Goal: Information Seeking & Learning: Check status

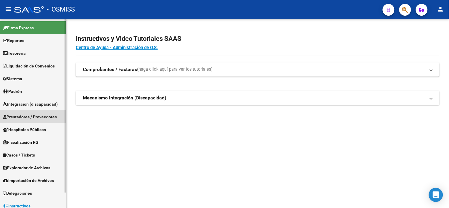
click at [45, 117] on span "Prestadores / Proveedores" at bounding box center [30, 117] width 54 height 7
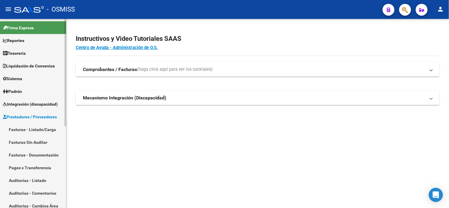
click at [45, 129] on link "Facturas - Listado/Carga" at bounding box center [33, 129] width 66 height 13
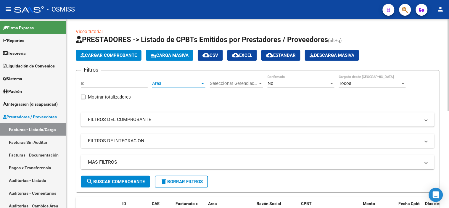
click at [194, 83] on span "Area" at bounding box center [176, 83] width 48 height 5
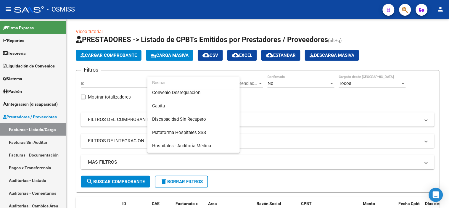
scroll to position [99, 0]
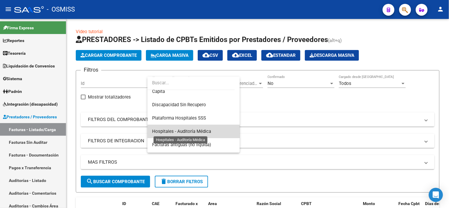
click at [196, 129] on span "Hospitales - Auditoría Médica" at bounding box center [181, 131] width 59 height 5
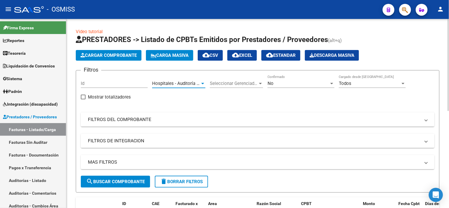
click at [187, 157] on mat-expansion-panel-header "MAS FILTROS" at bounding box center [258, 162] width 354 height 14
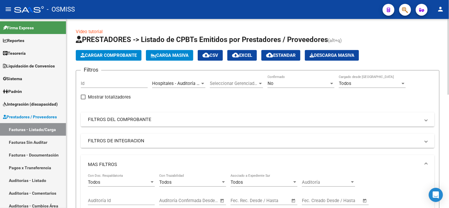
scroll to position [33, 0]
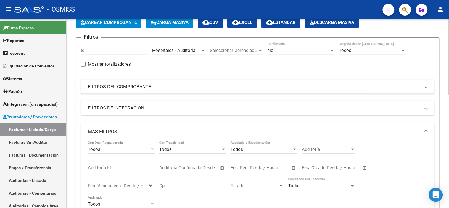
click at [260, 166] on input "text" at bounding box center [269, 167] width 29 height 5
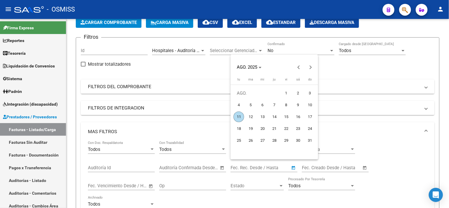
click at [291, 104] on span "8" at bounding box center [286, 105] width 11 height 11
type input "[DATE]"
click at [291, 104] on span "8" at bounding box center [286, 105] width 11 height 11
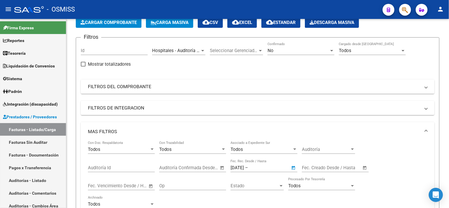
type input "[DATE]"
click at [283, 57] on div "No Confirmado" at bounding box center [300, 51] width 67 height 18
click at [284, 52] on div "No" at bounding box center [298, 50] width 62 height 5
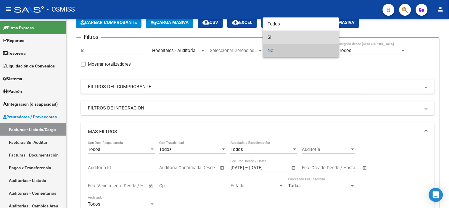
click at [281, 36] on span "Si" at bounding box center [300, 37] width 67 height 13
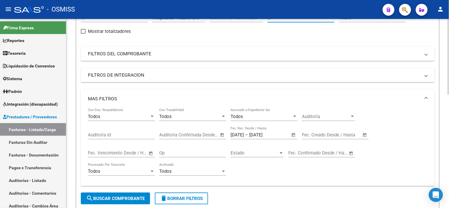
scroll to position [99, 0]
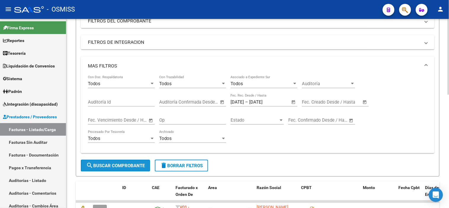
click at [146, 168] on button "search Buscar Comprobante" at bounding box center [115, 166] width 69 height 12
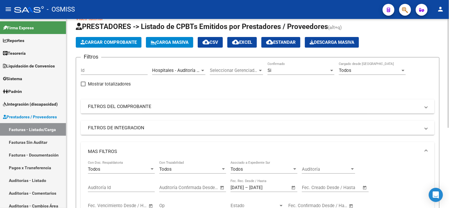
scroll to position [8, 0]
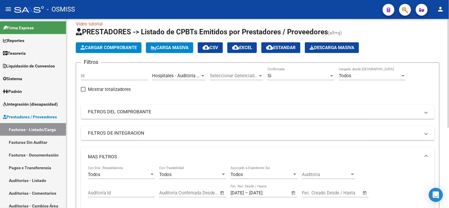
click at [186, 71] on div "Hospitales - Auditoría [GEOGRAPHIC_DATA] Area" at bounding box center [178, 73] width 53 height 13
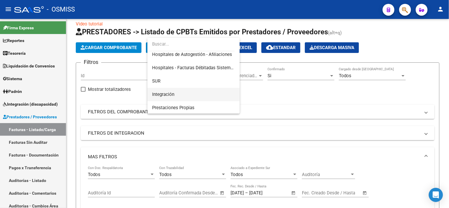
scroll to position [0, 0]
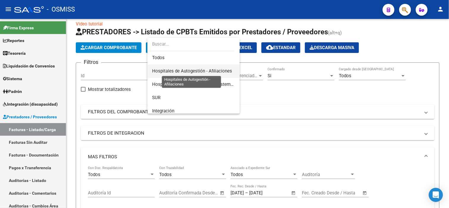
click at [204, 72] on span "Hospitales de Autogestión - Afiliaciones" at bounding box center [192, 70] width 80 height 5
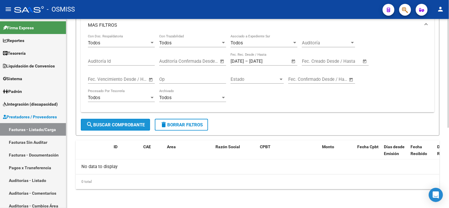
click at [135, 128] on button "search Buscar Comprobante" at bounding box center [115, 125] width 69 height 12
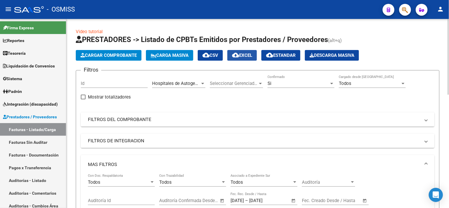
click at [239, 54] on mat-icon "cloud_download" at bounding box center [235, 54] width 7 height 7
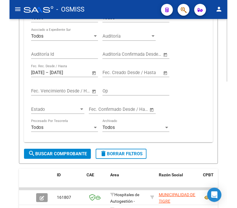
scroll to position [189, 0]
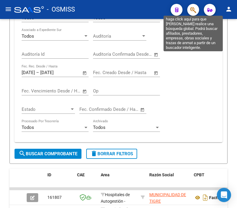
click at [190, 10] on icon "button" at bounding box center [193, 10] width 6 height 7
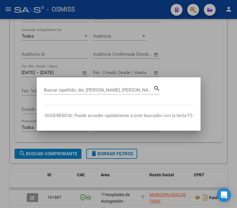
click at [102, 91] on input "Buscar (apellido, dni, [PERSON_NAME], [PERSON_NAME], cuit, obra social)" at bounding box center [98, 89] width 109 height 5
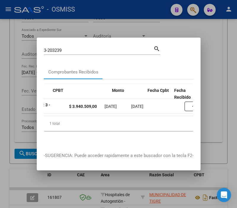
scroll to position [0, 170]
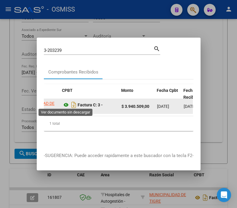
click at [67, 101] on icon at bounding box center [66, 104] width 8 height 7
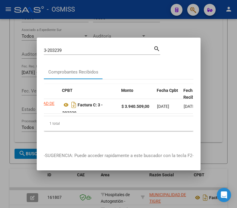
click at [66, 48] on input "3-203239" at bounding box center [98, 50] width 109 height 5
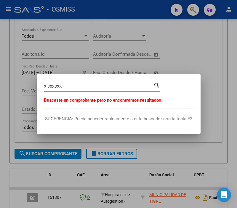
click at [57, 85] on input "3-203238" at bounding box center [98, 86] width 109 height 5
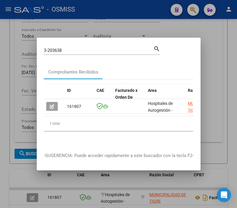
drag, startPoint x: 59, startPoint y: 118, endPoint x: 72, endPoint y: 117, distance: 13.3
click at [72, 117] on div "ID CAE Facturado x Orden De Area Razón Social CPBT Monto Fecha Cpbt Fecha Recib…" at bounding box center [118, 107] width 149 height 47
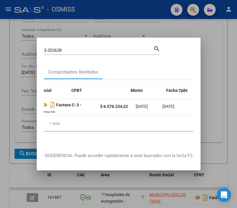
scroll to position [0, 148]
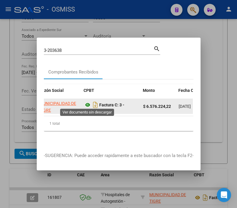
click at [88, 105] on icon at bounding box center [88, 104] width 8 height 7
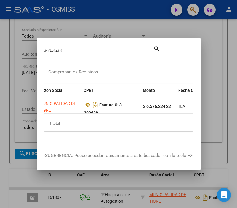
drag, startPoint x: 65, startPoint y: 48, endPoint x: 55, endPoint y: 48, distance: 9.8
click at [55, 48] on input "3-203638" at bounding box center [98, 50] width 109 height 5
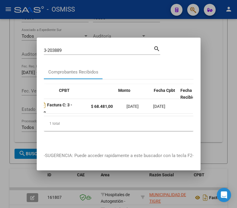
scroll to position [0, 170]
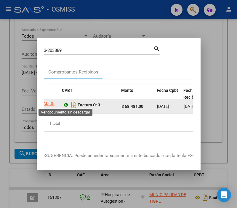
click at [67, 101] on icon at bounding box center [66, 104] width 8 height 7
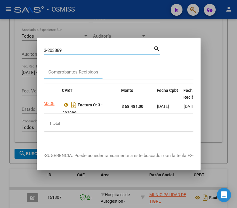
drag, startPoint x: 65, startPoint y: 49, endPoint x: 52, endPoint y: 49, distance: 13.3
click at [52, 49] on input "3-203889" at bounding box center [98, 50] width 109 height 5
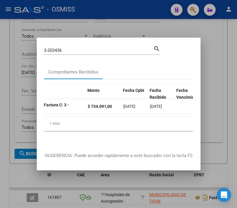
scroll to position [0, 173]
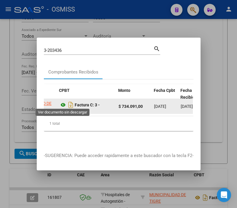
click at [63, 102] on icon at bounding box center [63, 104] width 8 height 7
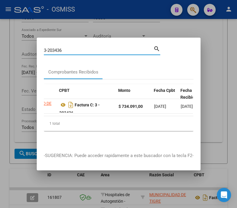
drag, startPoint x: 70, startPoint y: 50, endPoint x: -22, endPoint y: 43, distance: 92.3
click at [0, 43] on html "menu - OSMISS person Firma Express Reportes Ingresos Percibidos Análisis de tod…" at bounding box center [118, 104] width 237 height 208
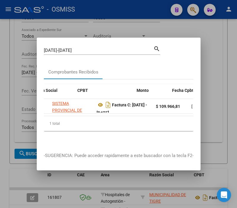
scroll to position [0, 154]
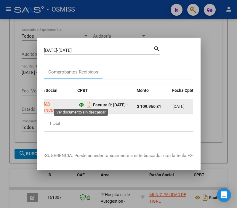
click at [82, 104] on icon at bounding box center [82, 104] width 8 height 7
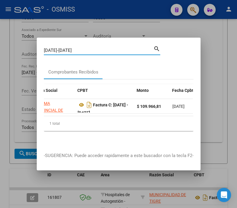
drag, startPoint x: 70, startPoint y: 47, endPoint x: 55, endPoint y: 47, distance: 14.5
click at [55, 48] on input "[DATE]-[DATE]" at bounding box center [98, 50] width 109 height 5
click at [53, 48] on input "[DATE]-[DATE]" at bounding box center [98, 50] width 109 height 5
drag, startPoint x: 67, startPoint y: 49, endPoint x: 55, endPoint y: 46, distance: 12.1
click at [55, 48] on input "[DATE]-[DATE]" at bounding box center [98, 50] width 109 height 5
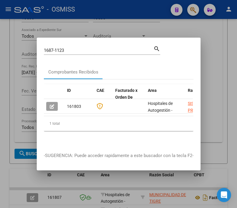
scroll to position [0, 89]
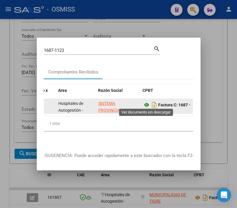
click at [147, 101] on icon at bounding box center [147, 104] width 8 height 7
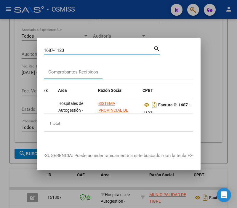
drag, startPoint x: 77, startPoint y: 49, endPoint x: 51, endPoint y: 46, distance: 26.4
click at [51, 48] on input "1687-1123" at bounding box center [98, 50] width 109 height 5
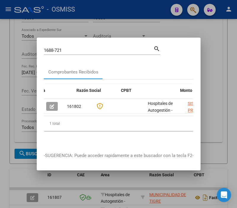
scroll to position [0, 126]
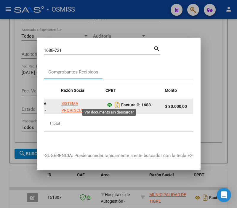
click at [108, 102] on icon at bounding box center [110, 104] width 8 height 7
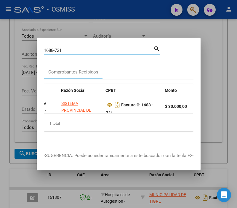
drag, startPoint x: 67, startPoint y: 49, endPoint x: -20, endPoint y: 46, distance: 87.0
click at [0, 46] on html "menu - OSMISS person Firma Express Reportes Ingresos Percibidos Análisis de tod…" at bounding box center [118, 104] width 237 height 208
type input "2"
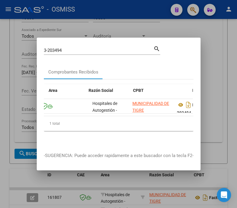
scroll to position [0, 133]
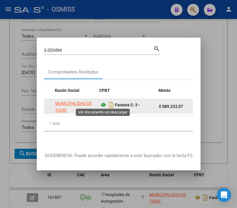
click at [105, 104] on icon at bounding box center [103, 104] width 8 height 7
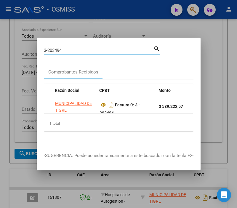
drag, startPoint x: 66, startPoint y: 49, endPoint x: 55, endPoint y: 45, distance: 11.0
click at [55, 48] on input "3-203494" at bounding box center [98, 50] width 109 height 5
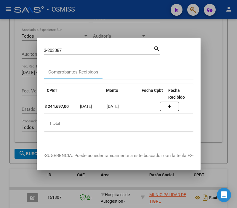
scroll to position [0, 185]
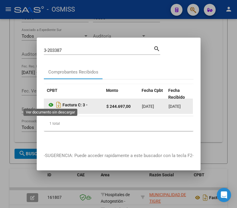
click at [50, 103] on icon at bounding box center [51, 104] width 8 height 7
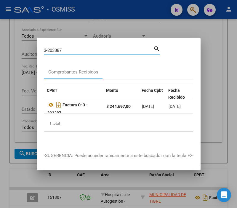
drag, startPoint x: 70, startPoint y: 48, endPoint x: 54, endPoint y: 46, distance: 15.8
click at [54, 48] on input "3-203387" at bounding box center [98, 50] width 109 height 5
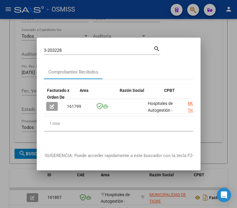
scroll to position [0, 123]
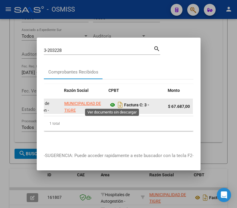
click at [110, 104] on icon at bounding box center [113, 104] width 8 height 7
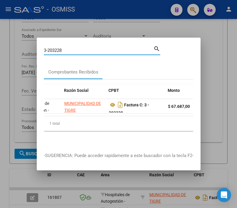
drag, startPoint x: 69, startPoint y: 49, endPoint x: 57, endPoint y: 48, distance: 11.7
click at [57, 48] on input "3-203228" at bounding box center [98, 50] width 109 height 5
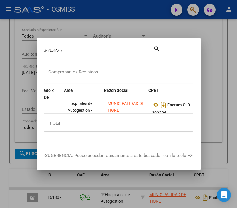
scroll to position [0, 83]
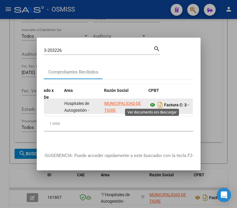
click at [153, 102] on icon at bounding box center [153, 104] width 8 height 7
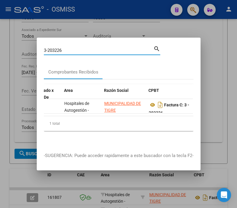
click at [65, 49] on input "3-203226" at bounding box center [98, 50] width 109 height 5
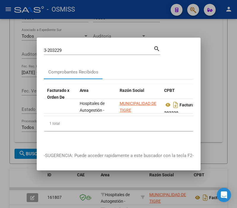
scroll to position [0, 93]
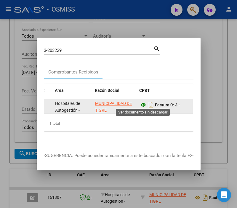
click at [143, 102] on icon at bounding box center [143, 104] width 8 height 7
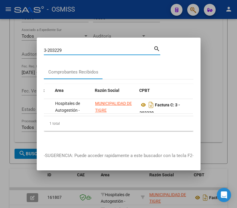
drag, startPoint x: 73, startPoint y: 48, endPoint x: 57, endPoint y: 49, distance: 15.8
click at [57, 49] on input "3-203229" at bounding box center [98, 50] width 109 height 5
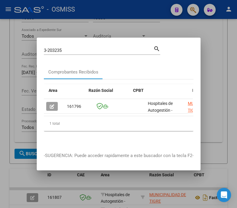
scroll to position [0, 105]
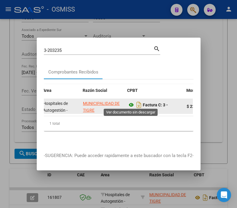
click at [132, 101] on icon at bounding box center [131, 104] width 8 height 7
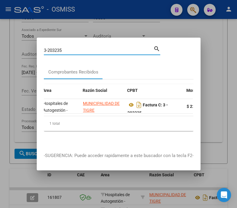
drag, startPoint x: 66, startPoint y: 48, endPoint x: 58, endPoint y: 48, distance: 7.7
click at [58, 48] on input "3-203235" at bounding box center [98, 50] width 109 height 5
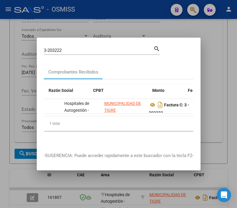
scroll to position [0, 139]
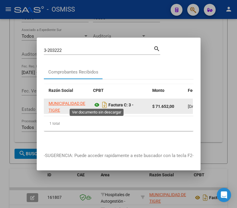
click at [95, 101] on icon at bounding box center [97, 104] width 8 height 7
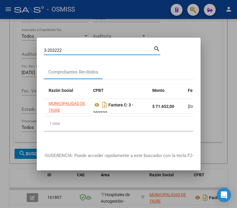
drag, startPoint x: 69, startPoint y: 49, endPoint x: 24, endPoint y: 48, distance: 45.0
click at [24, 48] on div "3-203222 Buscar (apellido, dni, cuil, nro traspaso, cuit, obra social) search C…" at bounding box center [118, 104] width 237 height 208
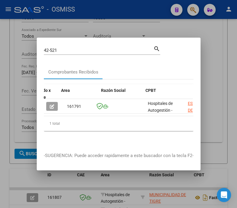
scroll to position [0, 123]
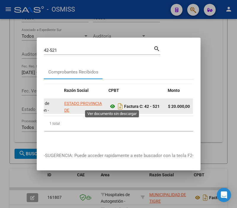
click at [110, 104] on icon at bounding box center [113, 106] width 8 height 7
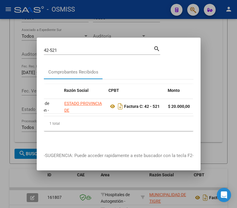
click at [64, 46] on div "42-521 Buscar (apellido, dni, [PERSON_NAME], nro traspaso, cuit, obra social)" at bounding box center [98, 50] width 109 height 9
drag, startPoint x: 62, startPoint y: 47, endPoint x: 7, endPoint y: 47, distance: 55.0
click at [6, 48] on div "42-521 Buscar (apellido, dni, cuil, nro traspaso, cuit, obra social) search Com…" at bounding box center [118, 104] width 237 height 208
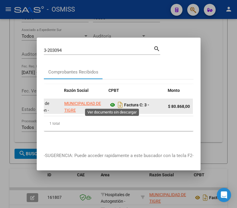
click at [111, 101] on icon at bounding box center [113, 104] width 8 height 7
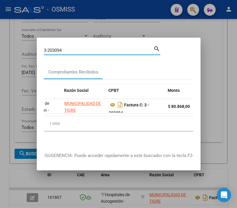
drag, startPoint x: 71, startPoint y: 47, endPoint x: 54, endPoint y: 48, distance: 16.9
click at [54, 48] on input "3-203094" at bounding box center [98, 50] width 109 height 5
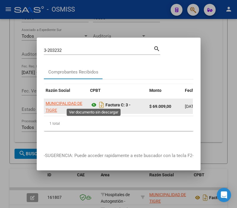
click at [94, 102] on icon at bounding box center [94, 104] width 8 height 7
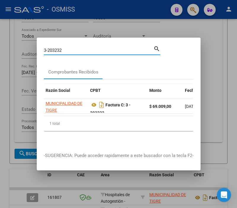
drag, startPoint x: 64, startPoint y: 49, endPoint x: -21, endPoint y: 31, distance: 86.6
click at [0, 31] on html "menu - OSMISS person Firma Express Reportes Ingresos Percibidos Análisis de tod…" at bounding box center [118, 104] width 237 height 208
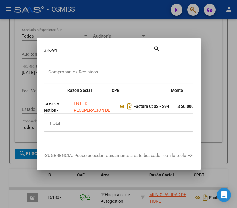
scroll to position [0, 139]
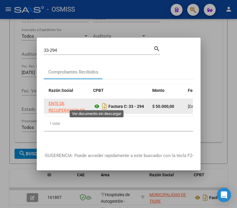
click at [95, 104] on icon at bounding box center [97, 106] width 8 height 7
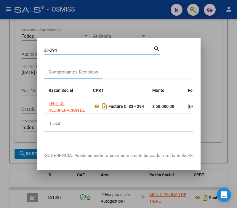
drag, startPoint x: 70, startPoint y: 47, endPoint x: 47, endPoint y: 49, distance: 22.9
click at [47, 49] on input "33-294" at bounding box center [98, 50] width 109 height 5
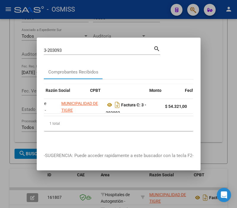
scroll to position [0, 142]
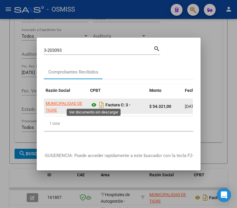
click at [93, 101] on icon at bounding box center [94, 104] width 8 height 7
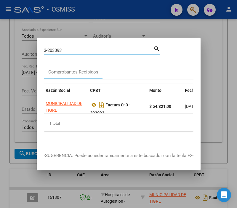
drag, startPoint x: 77, startPoint y: 48, endPoint x: 60, endPoint y: 45, distance: 17.8
click at [60, 46] on div "3-203093 Buscar (apellido, dni, [PERSON_NAME], [PERSON_NAME], cuit, obra social)" at bounding box center [98, 50] width 109 height 9
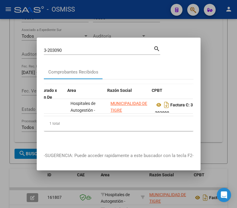
scroll to position [0, 136]
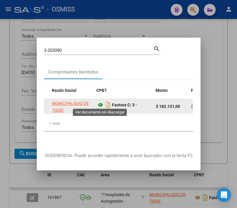
click at [99, 103] on icon at bounding box center [100, 104] width 8 height 7
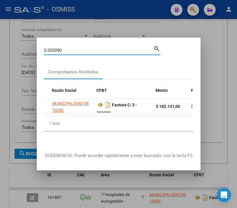
drag, startPoint x: 61, startPoint y: 48, endPoint x: 22, endPoint y: 43, distance: 39.6
click at [20, 45] on div "3-203090 Buscar (apellido, dni, cuil, nro traspaso, cuit, obra social) search C…" at bounding box center [118, 104] width 237 height 208
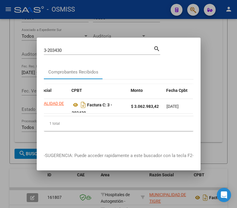
scroll to position [0, 176]
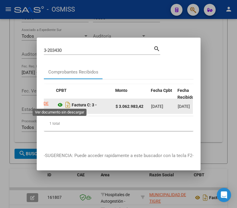
click at [60, 101] on icon at bounding box center [60, 104] width 8 height 7
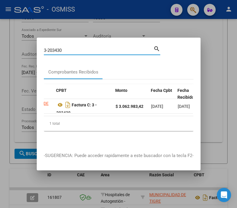
drag, startPoint x: 68, startPoint y: 49, endPoint x: 48, endPoint y: 48, distance: 20.1
click at [48, 48] on input "3-203430" at bounding box center [98, 50] width 109 height 5
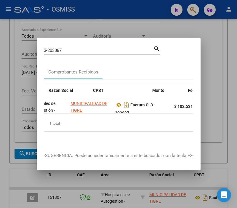
scroll to position [0, 154]
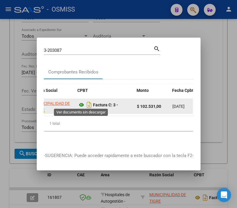
click at [81, 103] on icon at bounding box center [82, 104] width 8 height 7
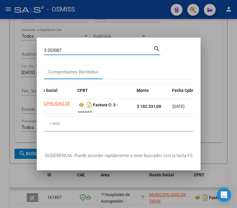
drag, startPoint x: 28, startPoint y: 42, endPoint x: -36, endPoint y: 33, distance: 65.1
click at [0, 33] on html "menu - OSMISS person Firma Express Reportes Ingresos Percibidos Análisis de tod…" at bounding box center [118, 104] width 237 height 208
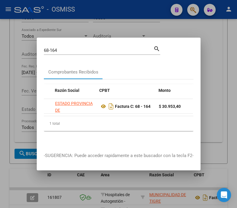
scroll to position [0, 136]
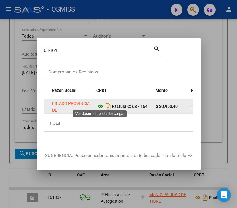
click at [101, 103] on icon at bounding box center [100, 106] width 8 height 7
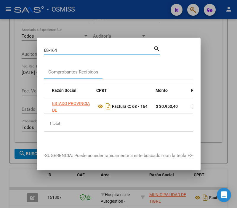
drag, startPoint x: 70, startPoint y: 49, endPoint x: -2, endPoint y: 32, distance: 74.5
click at [0, 32] on html "menu - OSMISS person Firma Express Reportes Ingresos Percibidos Análisis de tod…" at bounding box center [118, 104] width 237 height 208
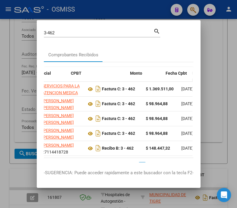
scroll to position [0, 164]
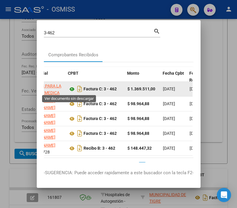
click at [70, 89] on icon at bounding box center [72, 89] width 8 height 7
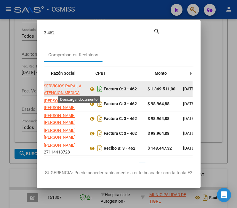
scroll to position [0, 132]
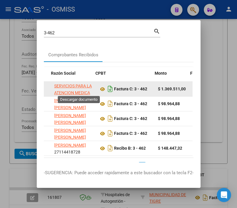
drag, startPoint x: 93, startPoint y: 84, endPoint x: 79, endPoint y: 84, distance: 13.3
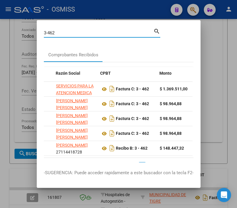
drag, startPoint x: 78, startPoint y: 33, endPoint x: 4, endPoint y: 40, distance: 74.3
click at [4, 40] on div "3-462 Buscar (apellido, dni, cuil, nro traspaso, cuit, obra social) search Comp…" at bounding box center [118, 104] width 237 height 208
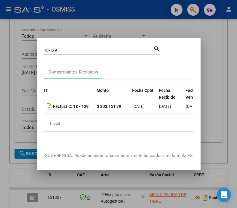
scroll to position [0, 170]
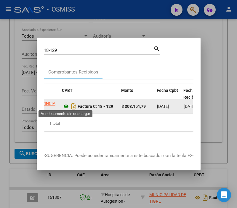
click at [65, 104] on icon at bounding box center [66, 106] width 8 height 7
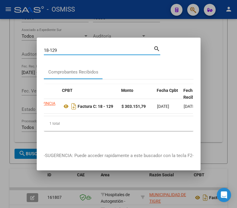
drag, startPoint x: 57, startPoint y: 47, endPoint x: 0, endPoint y: 39, distance: 57.7
click at [0, 39] on div "18-129 Buscar (apellido, dni, cuil, nro traspaso, cuit, obra social) search Com…" at bounding box center [118, 104] width 237 height 208
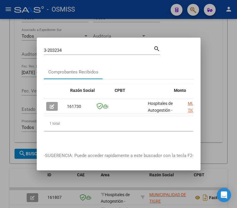
scroll to position [0, 167]
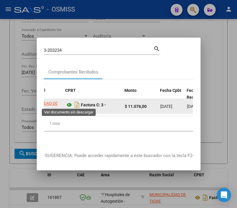
click at [68, 101] on icon at bounding box center [69, 104] width 8 height 7
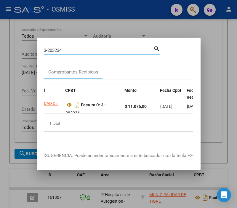
drag, startPoint x: 74, startPoint y: 49, endPoint x: 12, endPoint y: 39, distance: 63.0
click at [12, 39] on div "3-203234 Buscar (apellido, dni, cuil, nro traspaso, cuit, obra social) search C…" at bounding box center [118, 104] width 237 height 208
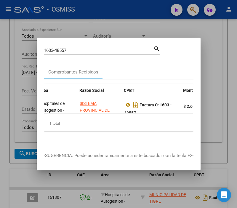
scroll to position [0, 111]
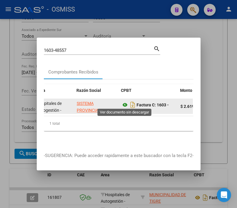
click at [126, 101] on icon at bounding box center [125, 104] width 8 height 7
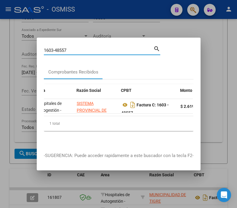
drag, startPoint x: 72, startPoint y: 48, endPoint x: -10, endPoint y: 45, distance: 81.4
click at [0, 45] on html "menu - OSMISS person Firma Express Reportes Ingresos Percibidos Análisis de tod…" at bounding box center [118, 104] width 237 height 208
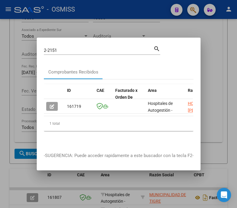
click at [71, 48] on input "2-2151" at bounding box center [98, 50] width 109 height 5
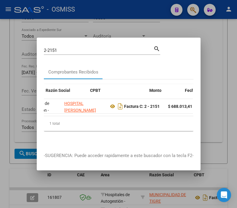
scroll to position [0, 179]
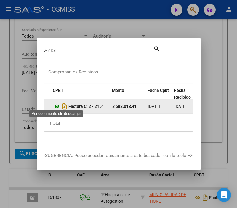
click at [56, 105] on icon at bounding box center [57, 106] width 8 height 7
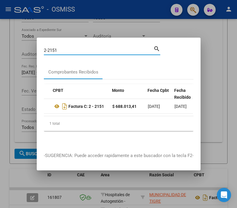
drag, startPoint x: 72, startPoint y: 48, endPoint x: -10, endPoint y: 45, distance: 81.4
click at [0, 45] on html "menu - OSMISS person Firma Express Reportes Ingresos Percibidos Análisis de tod…" at bounding box center [118, 104] width 237 height 208
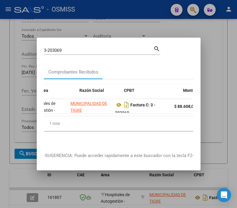
scroll to position [0, 129]
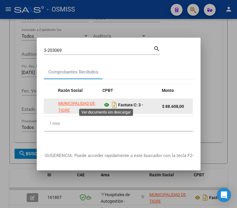
click at [109, 101] on icon at bounding box center [107, 104] width 8 height 7
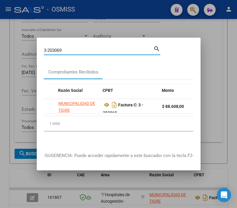
drag, startPoint x: 70, startPoint y: 49, endPoint x: 61, endPoint y: 48, distance: 9.8
click at [61, 48] on input "3-203069" at bounding box center [98, 50] width 109 height 5
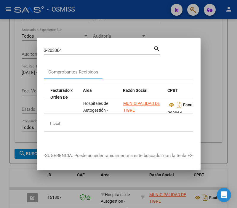
scroll to position [0, 120]
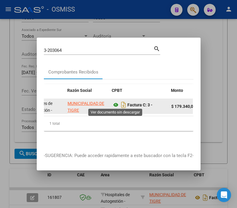
click at [116, 101] on icon at bounding box center [116, 104] width 8 height 7
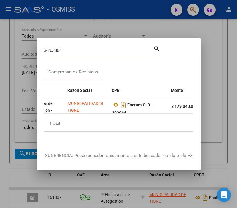
drag, startPoint x: 66, startPoint y: 46, endPoint x: 57, endPoint y: 49, distance: 9.4
click at [57, 49] on input "3-203064" at bounding box center [98, 50] width 109 height 5
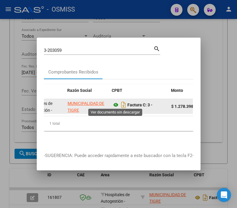
click at [117, 102] on icon at bounding box center [116, 104] width 8 height 7
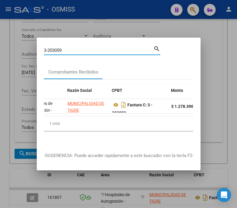
drag, startPoint x: 67, startPoint y: 48, endPoint x: 57, endPoint y: 50, distance: 10.6
click at [57, 50] on input "3-203059" at bounding box center [98, 50] width 109 height 5
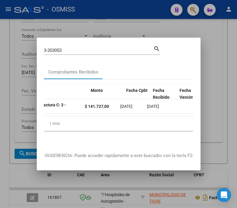
scroll to position [0, 157]
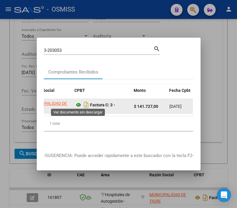
click at [78, 104] on icon at bounding box center [79, 104] width 8 height 7
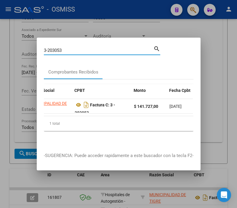
drag, startPoint x: 73, startPoint y: 48, endPoint x: 58, endPoint y: 48, distance: 15.1
click at [58, 48] on input "3-203053" at bounding box center [98, 50] width 109 height 5
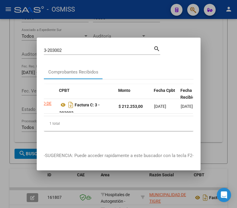
scroll to position [0, 170]
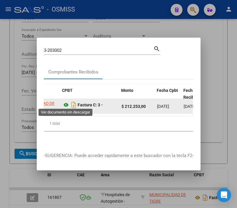
click at [64, 101] on icon at bounding box center [66, 104] width 8 height 7
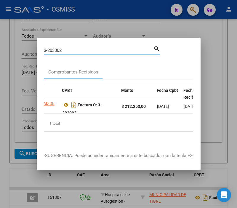
drag, startPoint x: 71, startPoint y: 49, endPoint x: 52, endPoint y: 46, distance: 19.5
click at [52, 48] on input "3-203002" at bounding box center [98, 50] width 109 height 5
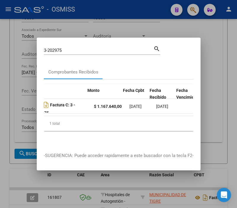
scroll to position [0, 188]
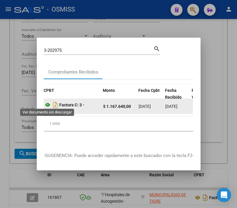
click at [48, 104] on icon at bounding box center [48, 104] width 8 height 7
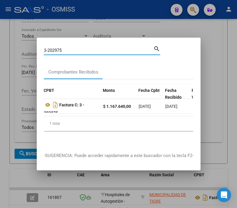
drag, startPoint x: 69, startPoint y: 46, endPoint x: -5, endPoint y: 39, distance: 74.4
click at [0, 39] on html "menu - OSMISS person Firma Express Reportes Ingresos Percibidos Análisis de tod…" at bounding box center [118, 104] width 237 height 208
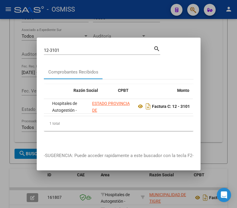
scroll to position [0, 114]
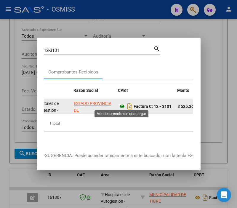
click at [121, 103] on icon at bounding box center [122, 106] width 8 height 7
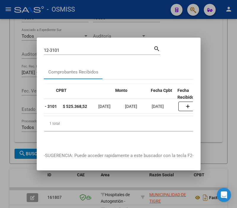
scroll to position [0, 170]
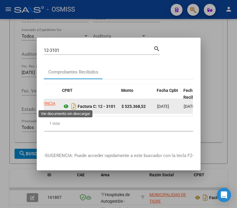
click at [66, 103] on icon at bounding box center [66, 106] width 8 height 7
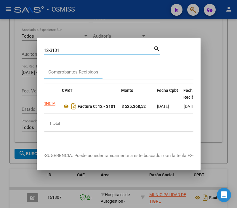
drag, startPoint x: 64, startPoint y: 48, endPoint x: 38, endPoint y: 44, distance: 26.0
click at [30, 48] on div "12-3101 Buscar (apellido, dni, cuil, nro traspaso, cuit, obra social) search Co…" at bounding box center [118, 104] width 237 height 208
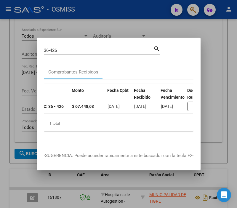
scroll to position [0, 179]
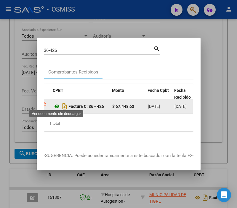
click at [55, 104] on icon at bounding box center [57, 106] width 8 height 7
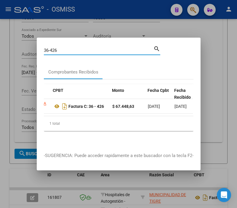
drag, startPoint x: 69, startPoint y: 48, endPoint x: 43, endPoint y: 45, distance: 26.8
click at [34, 46] on div "36-426 Buscar (apellido, dni, cuil, nro traspaso, cuit, obra social) search Com…" at bounding box center [118, 104] width 237 height 208
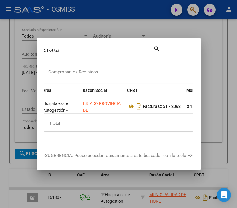
scroll to position [0, 129]
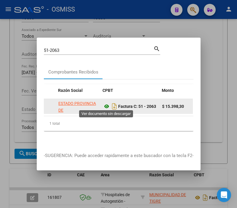
click at [107, 103] on icon at bounding box center [107, 106] width 8 height 7
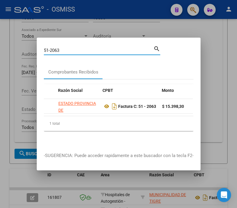
drag, startPoint x: 61, startPoint y: 49, endPoint x: -28, endPoint y: 39, distance: 89.7
click at [0, 39] on html "menu - OSMISS person Firma Express Reportes Ingresos Percibidos Análisis de tod…" at bounding box center [118, 104] width 237 height 208
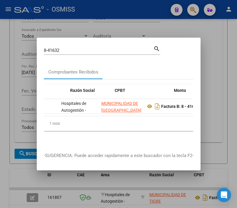
scroll to position [0, 117]
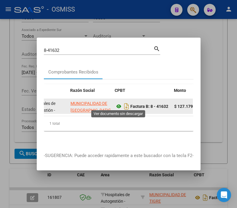
click at [117, 104] on icon at bounding box center [119, 106] width 8 height 7
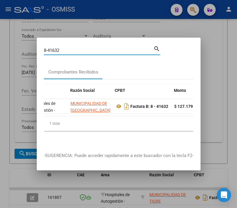
click at [80, 48] on input "8-41632" at bounding box center [98, 50] width 109 height 5
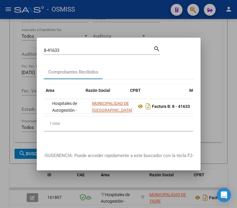
scroll to position [0, 105]
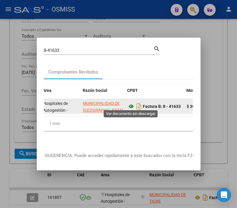
click at [131, 103] on icon at bounding box center [131, 106] width 8 height 7
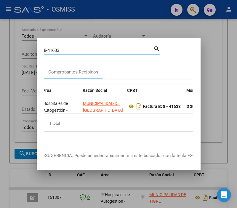
drag, startPoint x: 72, startPoint y: 49, endPoint x: 13, endPoint y: 38, distance: 59.6
click at [13, 40] on div "8-41633 Buscar (apellido, dni, cuil, nro traspaso, cuit, obra social) search Co…" at bounding box center [118, 104] width 237 height 208
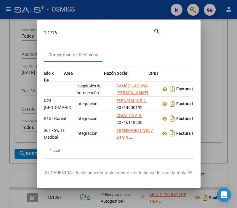
scroll to position [0, 96]
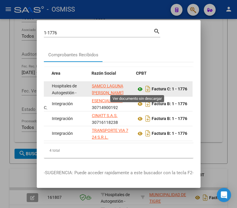
click at [136, 91] on icon at bounding box center [140, 89] width 8 height 7
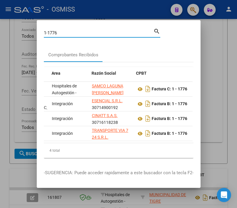
drag, startPoint x: 67, startPoint y: 34, endPoint x: 39, endPoint y: 27, distance: 29.1
click at [30, 25] on div "1-1776 Buscar (apellido, dni, cuil, nro traspaso, cuit, obra social) search Com…" at bounding box center [118, 104] width 237 height 208
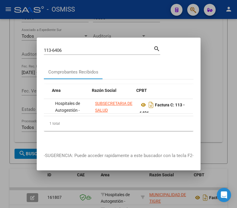
scroll to position [0, 126]
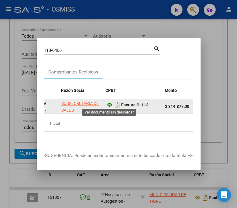
click at [108, 101] on icon at bounding box center [110, 104] width 8 height 7
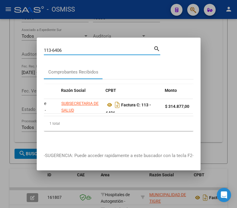
drag, startPoint x: 71, startPoint y: 47, endPoint x: 56, endPoint y: 45, distance: 15.8
click at [56, 48] on input "113-6406" at bounding box center [98, 50] width 109 height 5
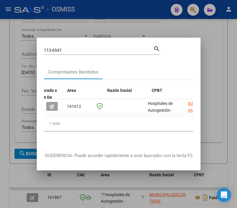
scroll to position [0, 83]
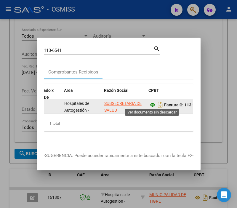
click at [150, 102] on icon at bounding box center [153, 104] width 8 height 7
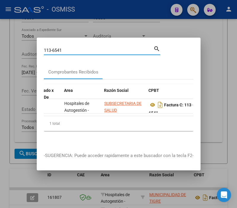
drag, startPoint x: 75, startPoint y: 45, endPoint x: 56, endPoint y: 48, distance: 19.4
click at [56, 48] on input "113-6541" at bounding box center [98, 50] width 109 height 5
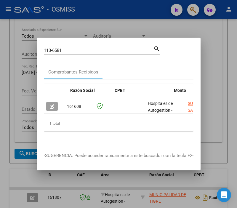
scroll to position [0, 126]
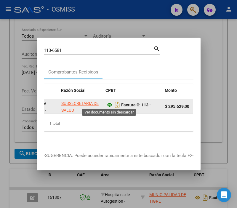
click at [108, 101] on icon at bounding box center [110, 104] width 8 height 7
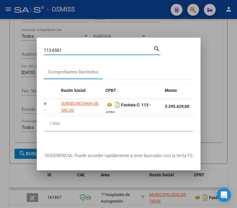
drag, startPoint x: 67, startPoint y: 48, endPoint x: 55, endPoint y: 46, distance: 12.0
click at [55, 48] on input "113-6581" at bounding box center [98, 50] width 109 height 5
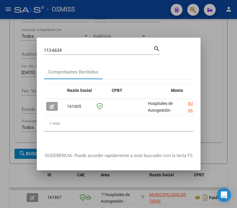
scroll to position [0, 139]
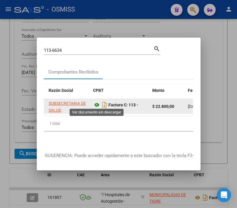
click at [97, 101] on icon at bounding box center [97, 104] width 8 height 7
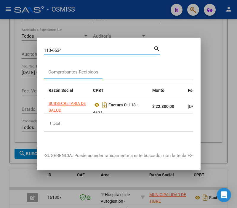
drag, startPoint x: 68, startPoint y: 49, endPoint x: -7, endPoint y: 51, distance: 75.2
click at [0, 51] on html "menu - OSMISS person Firma Express Reportes Ingresos Percibidos Análisis de tod…" at bounding box center [118, 104] width 237 height 208
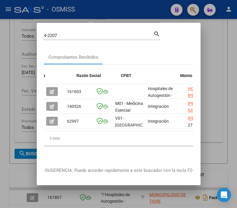
scroll to position [0, 111]
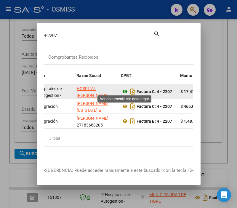
click at [126, 88] on icon at bounding box center [125, 91] width 8 height 7
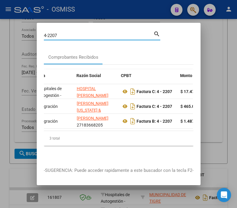
drag, startPoint x: 67, startPoint y: 31, endPoint x: 38, endPoint y: 21, distance: 31.4
click at [38, 23] on mat-dialog-container "4-2207 Buscar (apellido, dni, cuil, nro traspaso, cuit, obra social) search Com…" at bounding box center [119, 104] width 164 height 162
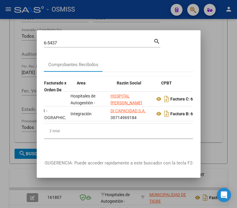
scroll to position [0, 93]
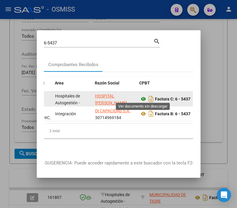
click at [144, 96] on icon at bounding box center [143, 98] width 8 height 7
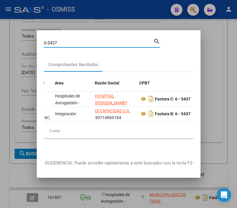
drag, startPoint x: 61, startPoint y: 40, endPoint x: 56, endPoint y: 40, distance: 5.3
click at [56, 40] on input "6-5437" at bounding box center [98, 42] width 109 height 5
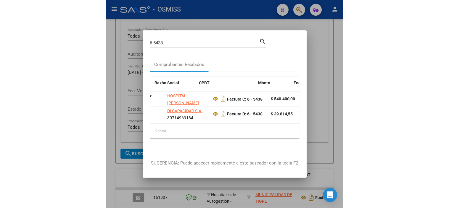
scroll to position [0, 139]
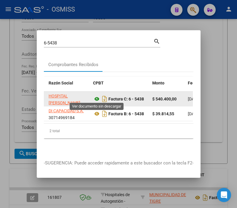
click at [96, 96] on icon at bounding box center [97, 98] width 8 height 7
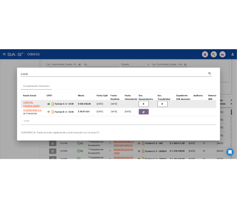
scroll to position [164, 0]
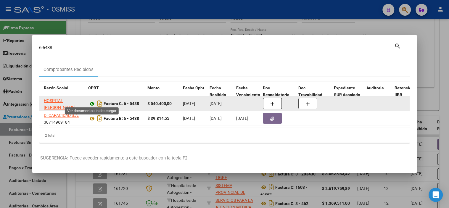
click at [91, 102] on icon at bounding box center [92, 103] width 8 height 7
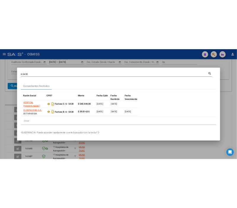
scroll to position [189, 0]
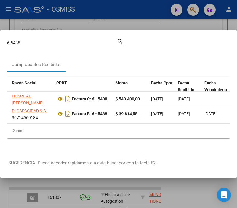
click at [34, 38] on div "6-5438 Buscar (apellido, dni, cuil, [PERSON_NAME], cuit, obra social)" at bounding box center [61, 42] width 109 height 9
drag, startPoint x: 33, startPoint y: 40, endPoint x: -104, endPoint y: 30, distance: 137.7
click at [0, 30] on html "menu - OSMISS person Firma Express Reportes Ingresos Percibidos Análisis de tod…" at bounding box center [118, 104] width 237 height 208
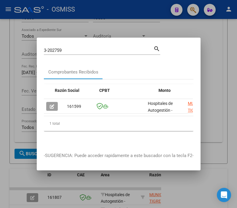
scroll to position [0, 139]
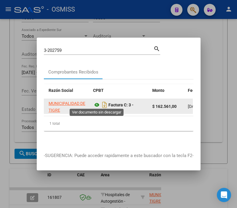
click at [94, 101] on icon at bounding box center [97, 104] width 8 height 7
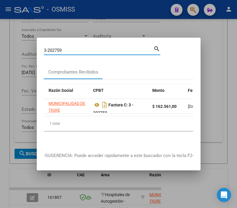
drag, startPoint x: 72, startPoint y: 49, endPoint x: 15, endPoint y: 44, distance: 57.4
click at [10, 48] on div "3-202759 Buscar (apellido, dni, cuil, nro traspaso, cuit, obra social) search C…" at bounding box center [118, 104] width 237 height 208
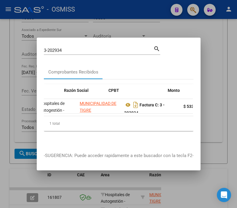
scroll to position [0, 145]
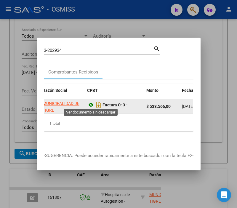
click at [91, 101] on icon at bounding box center [91, 104] width 8 height 7
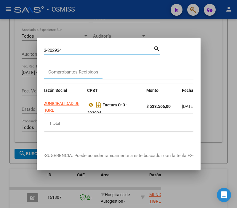
click at [69, 49] on input "3-202934" at bounding box center [98, 50] width 109 height 5
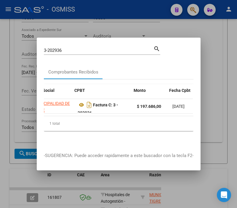
scroll to position [0, 157]
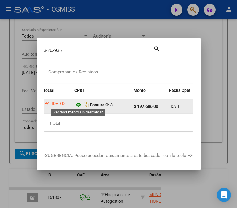
click at [78, 101] on icon at bounding box center [79, 104] width 8 height 7
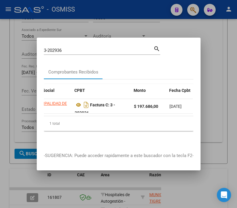
click at [72, 48] on input "3-202936" at bounding box center [98, 50] width 109 height 5
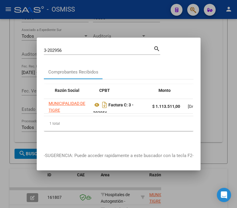
scroll to position [0, 148]
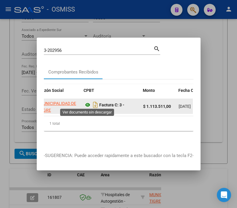
click at [86, 101] on icon at bounding box center [88, 104] width 8 height 7
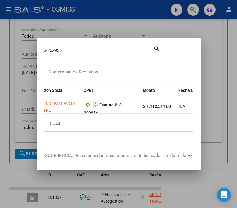
drag, startPoint x: 76, startPoint y: 49, endPoint x: 53, endPoint y: 50, distance: 22.9
click at [53, 50] on input "3-202956" at bounding box center [98, 50] width 109 height 5
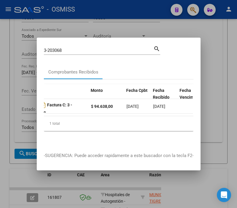
scroll to position [0, 157]
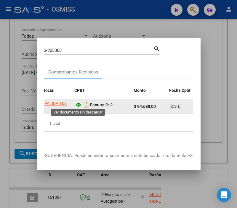
click at [80, 101] on icon at bounding box center [79, 104] width 8 height 7
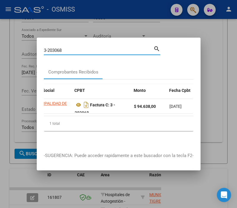
drag, startPoint x: 71, startPoint y: 50, endPoint x: 56, endPoint y: 50, distance: 15.1
click at [56, 50] on input "3-203068" at bounding box center [98, 50] width 109 height 5
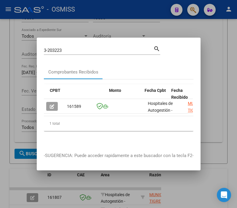
scroll to position [0, 182]
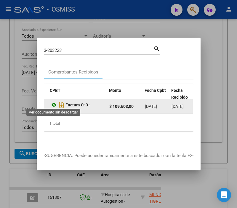
click at [53, 103] on icon at bounding box center [54, 104] width 8 height 7
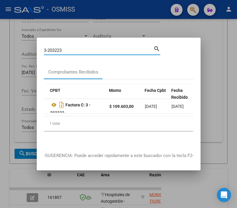
drag, startPoint x: 66, startPoint y: 45, endPoint x: 59, endPoint y: 49, distance: 7.2
click at [59, 49] on input "3-203223" at bounding box center [98, 50] width 109 height 5
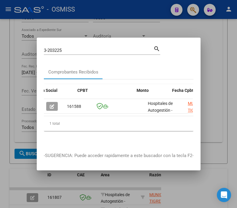
scroll to position [0, 154]
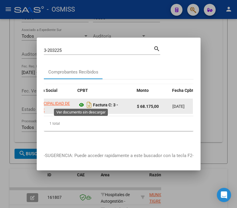
click at [81, 101] on icon at bounding box center [82, 104] width 8 height 7
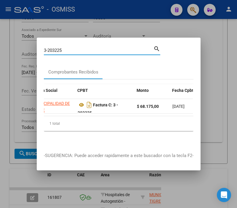
drag, startPoint x: 69, startPoint y: 48, endPoint x: 18, endPoint y: 43, distance: 51.1
click at [18, 43] on div "3-203225 Buscar (apellido, dni, cuil, nro traspaso, cuit, obra social) search C…" at bounding box center [118, 104] width 237 height 208
type input "10-2412"
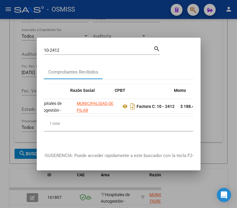
scroll to position [0, 145]
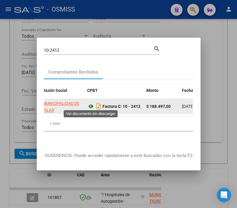
click at [91, 104] on icon at bounding box center [91, 106] width 8 height 7
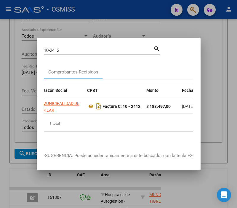
click at [14, 62] on div at bounding box center [118, 104] width 237 height 208
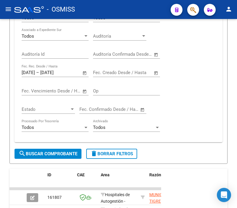
click at [196, 12] on button "button" at bounding box center [193, 10] width 12 height 12
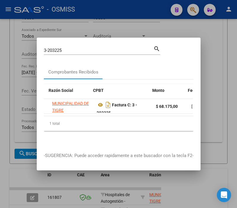
scroll to position [0, 142]
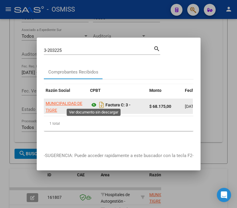
click at [94, 103] on icon at bounding box center [94, 104] width 8 height 7
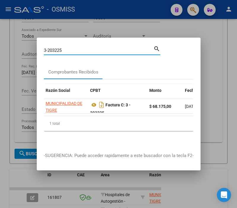
drag, startPoint x: 76, startPoint y: 46, endPoint x: -26, endPoint y: 25, distance: 104.3
click at [0, 25] on html "menu - OSMISS person Firma Express Reportes Ingresos Percibidos Análisis de tod…" at bounding box center [118, 104] width 237 height 208
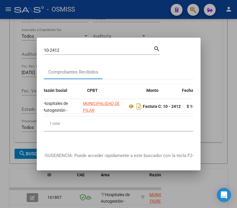
scroll to position [0, 148]
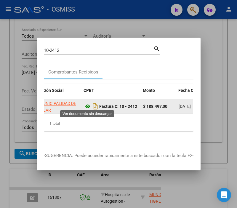
click at [87, 105] on icon at bounding box center [88, 106] width 8 height 7
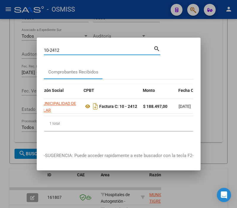
drag, startPoint x: 64, startPoint y: 49, endPoint x: -19, endPoint y: 42, distance: 83.1
click at [0, 42] on html "menu - OSMISS person Firma Express Reportes Ingresos Percibidos Análisis de tod…" at bounding box center [118, 104] width 237 height 208
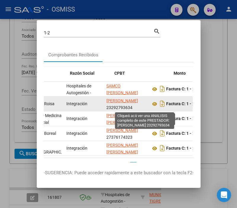
drag, startPoint x: 101, startPoint y: 104, endPoint x: 128, endPoint y: 107, distance: 27.1
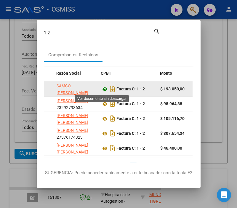
click at [101, 88] on icon at bounding box center [105, 89] width 8 height 7
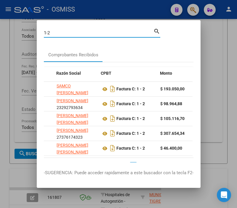
drag, startPoint x: 70, startPoint y: 33, endPoint x: 46, endPoint y: 31, distance: 23.7
click at [46, 31] on input "1-2" at bounding box center [98, 32] width 109 height 5
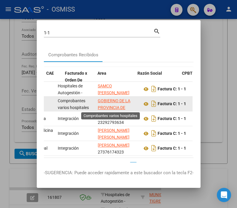
drag, startPoint x: 63, startPoint y: 108, endPoint x: 96, endPoint y: 109, distance: 33.5
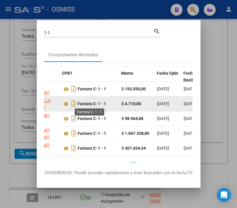
drag, startPoint x: 99, startPoint y: 103, endPoint x: 94, endPoint y: 103, distance: 4.4
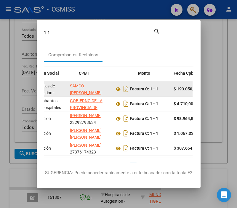
scroll to position [0, 53]
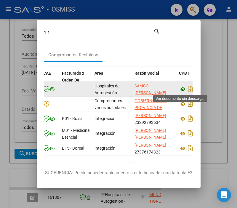
click at [181, 88] on icon at bounding box center [183, 89] width 8 height 7
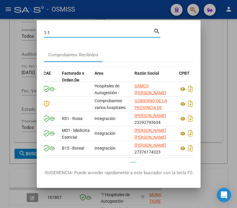
drag, startPoint x: 52, startPoint y: 33, endPoint x: -7, endPoint y: 36, distance: 59.5
click at [0, 36] on html "menu - OSMISS person Firma Express Reportes Ingresos Percibidos Análisis de tod…" at bounding box center [118, 104] width 237 height 208
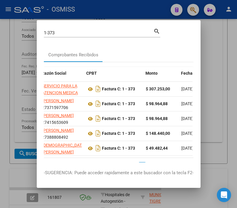
scroll to position [0, 142]
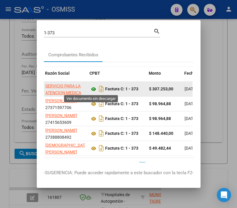
click at [92, 88] on icon at bounding box center [94, 89] width 8 height 7
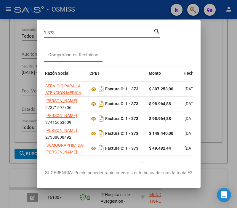
drag, startPoint x: 63, startPoint y: 31, endPoint x: 2, endPoint y: 30, distance: 60.4
click at [2, 30] on div "1-373 Buscar (apellido, dni, cuil, nro traspaso, cuit, obra social) search Comp…" at bounding box center [118, 104] width 237 height 208
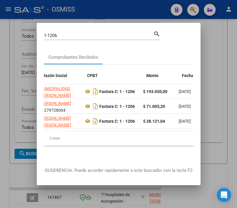
scroll to position [0, 157]
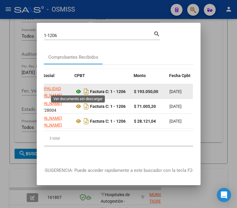
click at [76, 90] on icon at bounding box center [79, 91] width 8 height 7
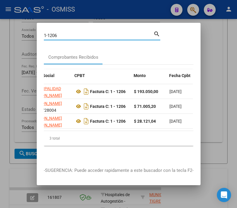
drag, startPoint x: 68, startPoint y: 32, endPoint x: 49, endPoint y: 32, distance: 19.5
click at [49, 33] on input "1-1206" at bounding box center [98, 35] width 109 height 5
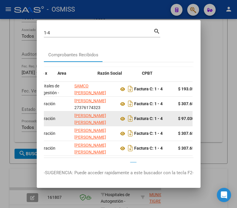
drag, startPoint x: 70, startPoint y: 121, endPoint x: 88, endPoint y: 122, distance: 18.4
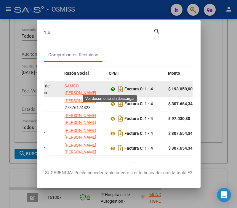
click at [109, 88] on icon at bounding box center [113, 89] width 8 height 7
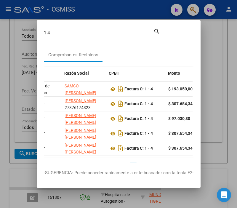
click at [53, 33] on input "1-4" at bounding box center [98, 32] width 109 height 5
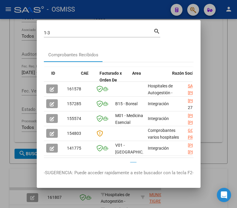
scroll to position [0, 68]
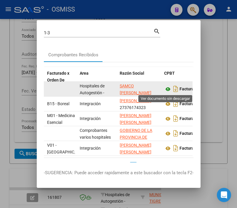
click at [164, 88] on icon at bounding box center [168, 89] width 8 height 7
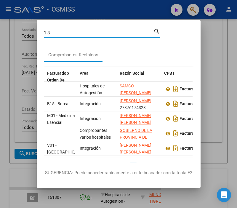
drag, startPoint x: 51, startPoint y: 31, endPoint x: 14, endPoint y: 32, distance: 37.3
click at [14, 32] on div "1-3 Buscar (apellido, dni, cuil, nro traspaso, cuit, obra social) search Compro…" at bounding box center [118, 104] width 237 height 208
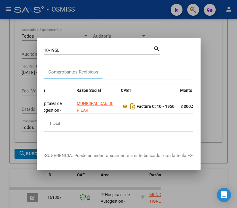
scroll to position [0, 148]
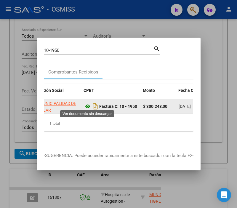
click at [89, 104] on icon at bounding box center [88, 106] width 8 height 7
click at [88, 104] on icon at bounding box center [88, 106] width 8 height 7
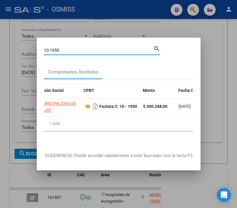
drag, startPoint x: 67, startPoint y: 46, endPoint x: 0, endPoint y: 48, distance: 66.9
click at [1, 48] on div "10-1950 Buscar (apellido, dni, cuil, nro traspaso, cuit, obra social) search Co…" at bounding box center [118, 104] width 237 height 208
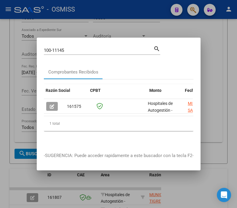
scroll to position [0, 176]
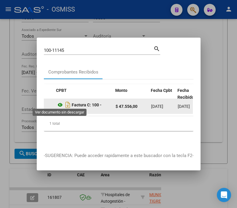
click at [58, 103] on icon at bounding box center [60, 104] width 8 height 7
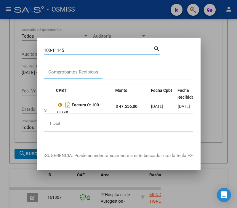
drag, startPoint x: 68, startPoint y: 48, endPoint x: 58, endPoint y: 48, distance: 10.4
click at [58, 48] on input "100-11145" at bounding box center [98, 50] width 109 height 5
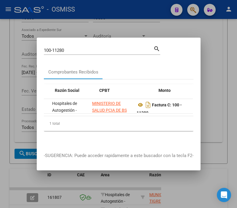
scroll to position [0, 136]
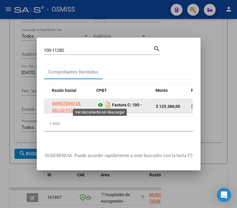
click at [100, 101] on icon at bounding box center [100, 104] width 8 height 7
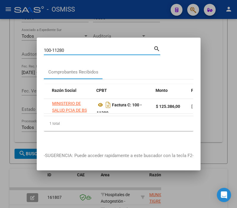
drag, startPoint x: 67, startPoint y: 46, endPoint x: 49, endPoint y: 50, distance: 17.9
click at [49, 50] on input "100-11280" at bounding box center [98, 50] width 109 height 5
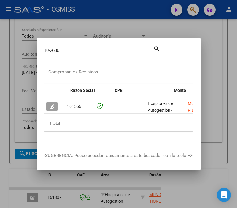
scroll to position [0, 117]
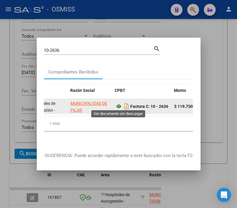
click at [118, 104] on icon at bounding box center [119, 106] width 8 height 7
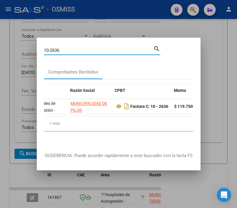
drag, startPoint x: 65, startPoint y: 49, endPoint x: 46, endPoint y: 47, distance: 18.7
click at [46, 48] on input "10-2636" at bounding box center [98, 50] width 109 height 5
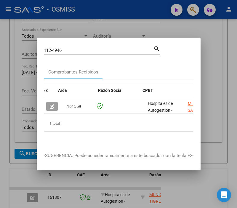
scroll to position [0, 102]
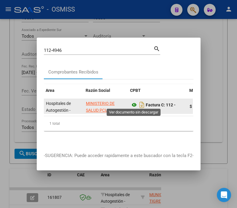
click at [137, 104] on icon at bounding box center [134, 104] width 8 height 7
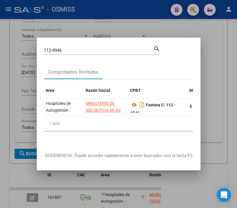
drag, startPoint x: 76, startPoint y: 41, endPoint x: 36, endPoint y: 42, distance: 39.7
click at [36, 42] on div "112-4946 Buscar (apellido, dni, cuil, nro traspaso, cuit, obra social) search C…" at bounding box center [118, 104] width 237 height 208
drag, startPoint x: 64, startPoint y: 49, endPoint x: 45, endPoint y: 49, distance: 18.9
click at [45, 49] on input "112-4946" at bounding box center [98, 50] width 109 height 5
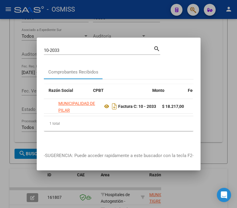
scroll to position [0, 139]
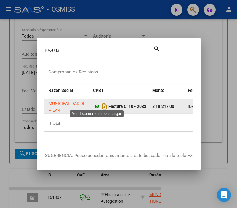
click at [95, 103] on icon at bounding box center [97, 106] width 8 height 7
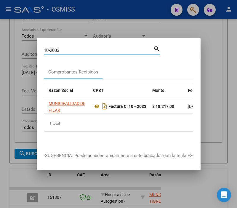
drag, startPoint x: 78, startPoint y: 46, endPoint x: 18, endPoint y: 41, distance: 60.0
click at [17, 42] on div "10-2033 Buscar (apellido, dni, cuil, nro traspaso, cuit, obra social) search Co…" at bounding box center [118, 104] width 237 height 208
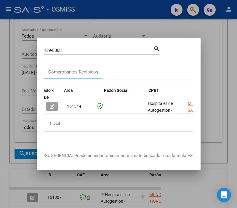
scroll to position [0, 83]
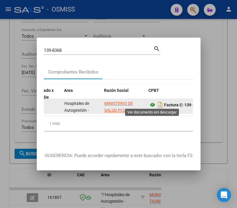
click at [150, 104] on icon at bounding box center [153, 104] width 8 height 7
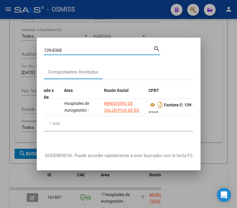
drag, startPoint x: 66, startPoint y: 48, endPoint x: 58, endPoint y: 49, distance: 7.7
click at [58, 49] on input "139-8368" at bounding box center [98, 50] width 109 height 5
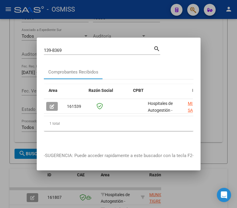
scroll to position [0, 105]
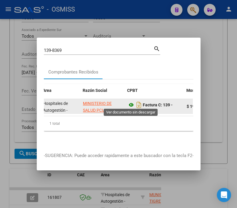
click at [133, 101] on icon at bounding box center [131, 104] width 8 height 7
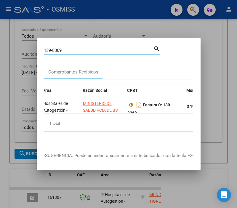
drag, startPoint x: 71, startPoint y: 47, endPoint x: 58, endPoint y: 45, distance: 13.0
click at [58, 46] on div "139-8369 Buscar (apellido, dni, cuil, [PERSON_NAME], cuit, obra social)" at bounding box center [98, 50] width 109 height 9
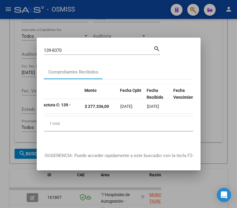
scroll to position [0, 188]
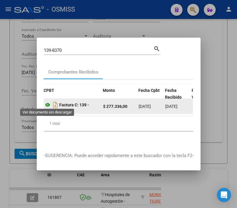
click at [48, 101] on icon at bounding box center [48, 104] width 8 height 7
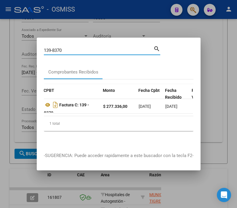
drag, startPoint x: 70, startPoint y: 47, endPoint x: 46, endPoint y: 46, distance: 24.3
click at [46, 48] on input "139-8370" at bounding box center [98, 50] width 109 height 5
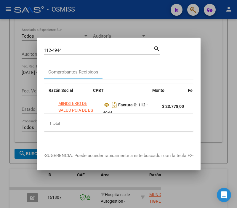
scroll to position [0, 142]
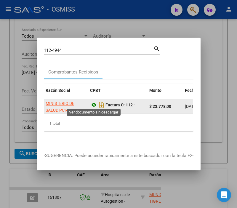
click at [93, 102] on icon at bounding box center [94, 104] width 8 height 7
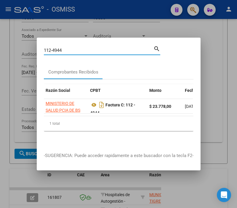
click at [64, 49] on input "112-4944" at bounding box center [98, 50] width 109 height 5
type input "112-4945"
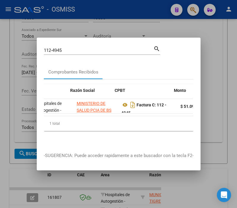
scroll to position [0, 123]
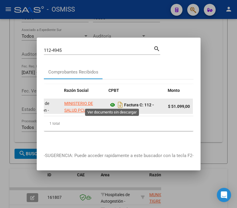
click at [112, 101] on icon at bounding box center [113, 104] width 8 height 7
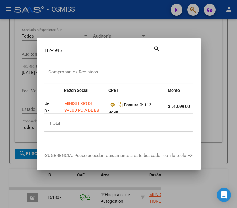
click at [25, 104] on div at bounding box center [118, 104] width 237 height 208
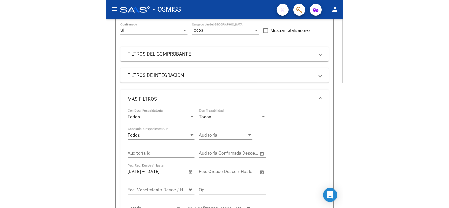
scroll to position [0, 0]
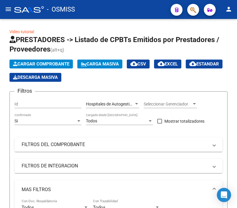
click at [16, 9] on div at bounding box center [29, 9] width 30 height 7
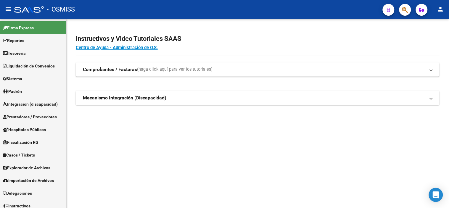
click at [432, 131] on div "Instructivos y Video Tutoriales SAAS Centro de Ayuda - Administración de O.S. C…" at bounding box center [257, 76] width 383 height 115
